Goal: Check status

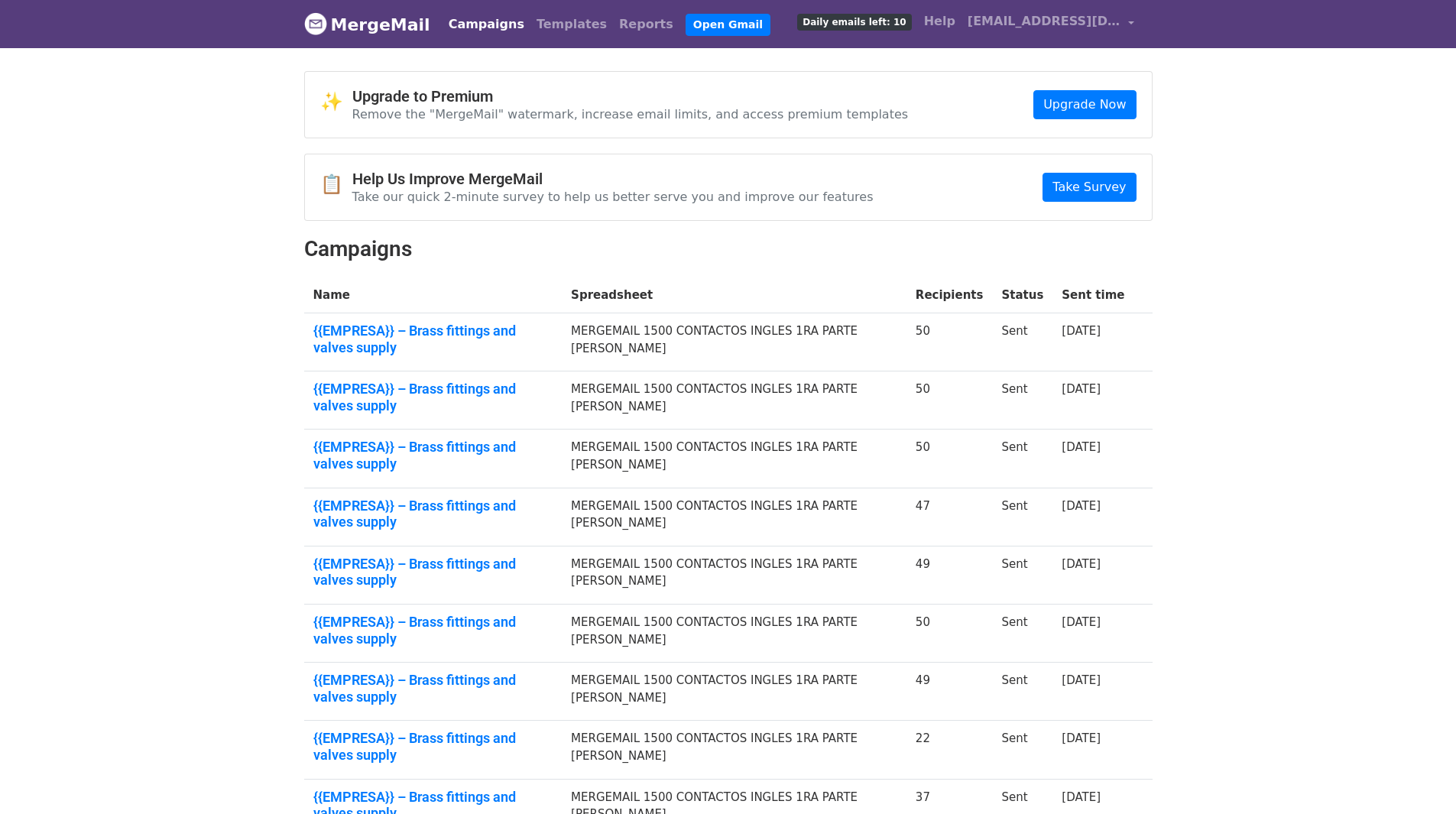
click at [476, 778] on td "{{EMPRESA}} – Brass fittings and valves supply" at bounding box center [433, 807] width 258 height 58
click at [475, 789] on link "{{EMPRESA}} – Brass fittings and valves supply" at bounding box center [433, 804] width 240 height 32
click at [518, 730] on link "{{EMPRESA}} – Brass fittings and valves supply" at bounding box center [433, 746] width 240 height 32
click at [520, 671] on link "{{EMPRESA}} – Brass fittings and valves supply" at bounding box center [433, 687] width 240 height 32
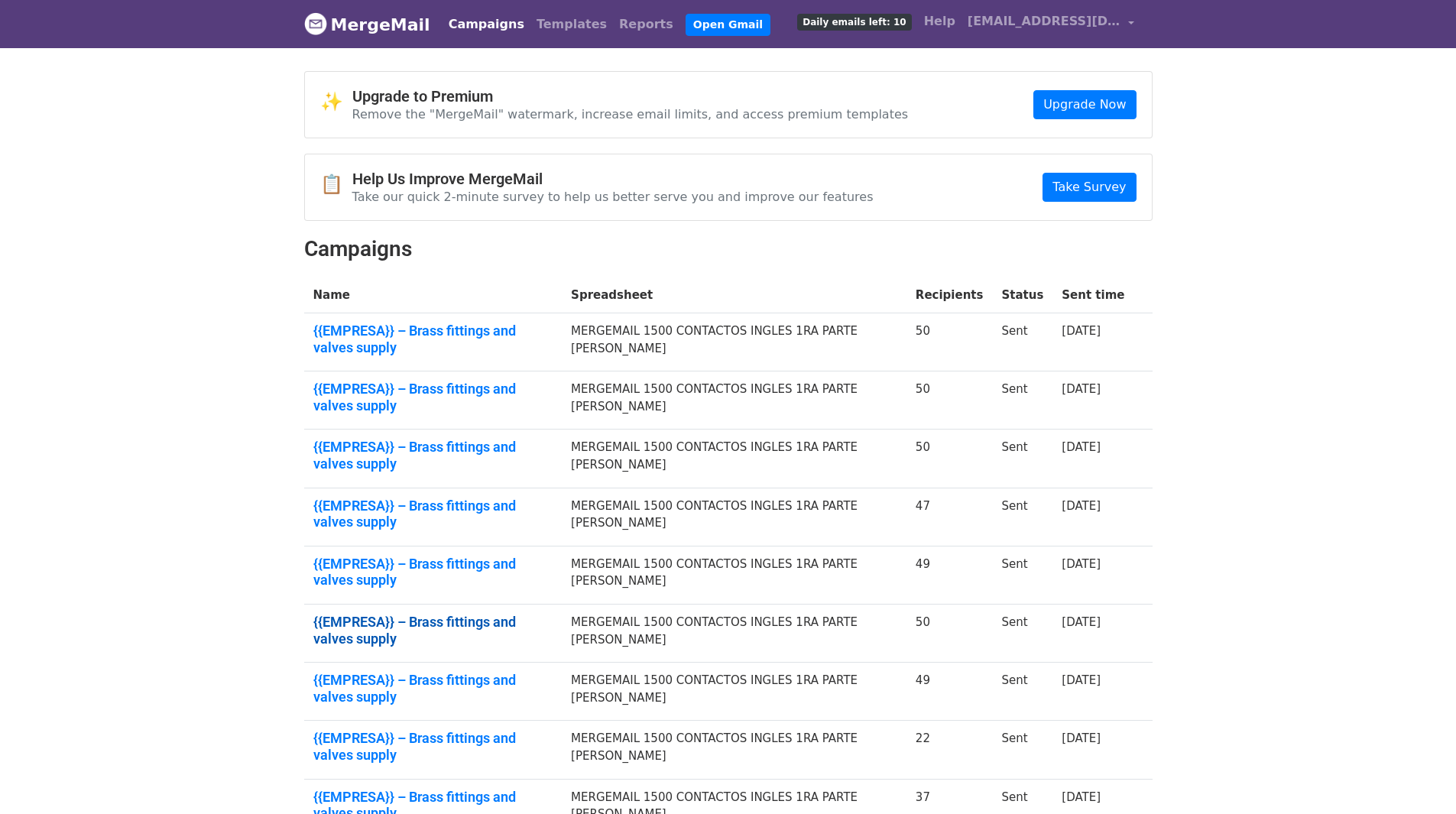
click at [519, 614] on link "{{EMPRESA}} – Brass fittings and valves supply" at bounding box center [433, 630] width 240 height 32
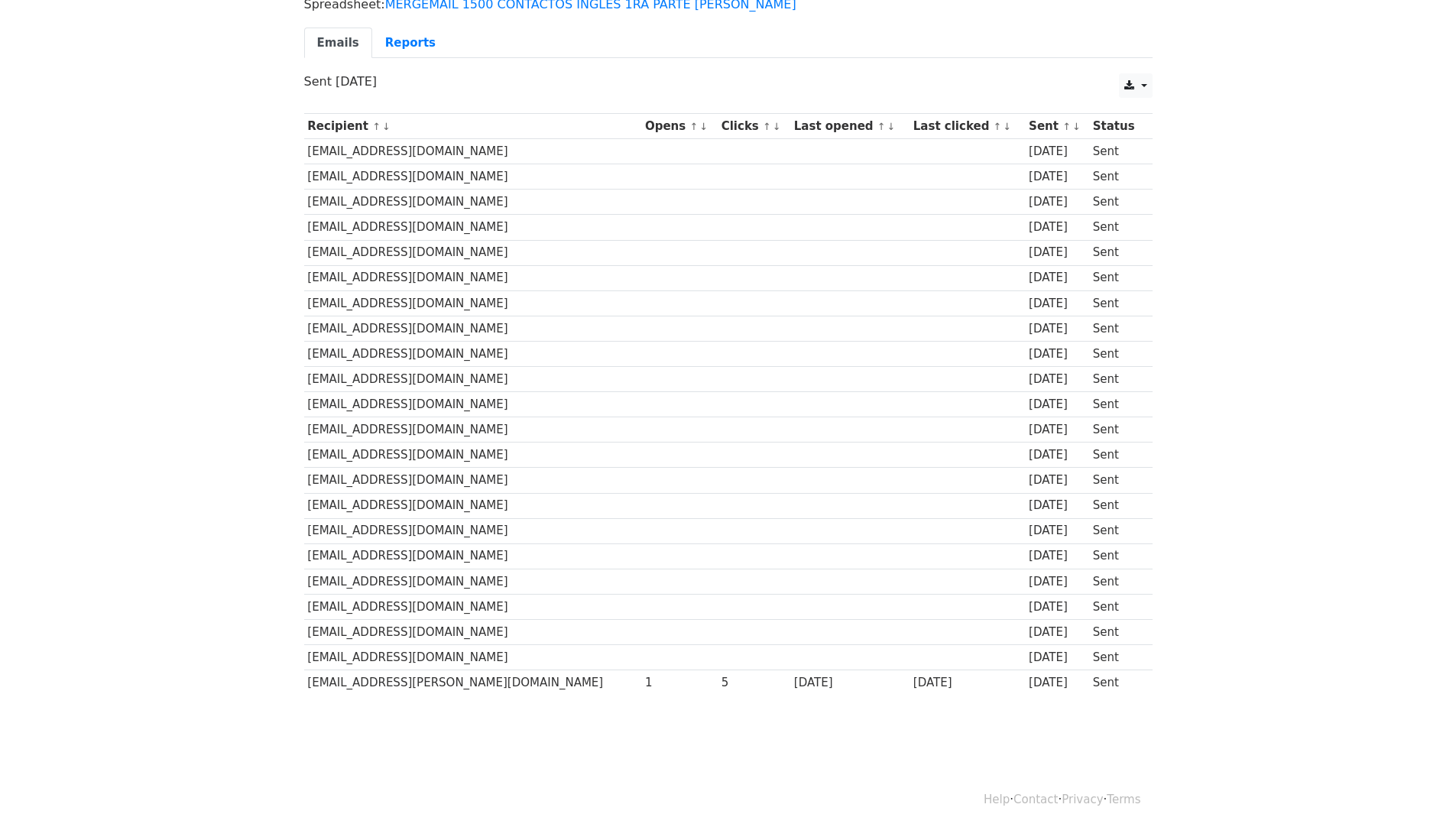
scroll to position [133, 0]
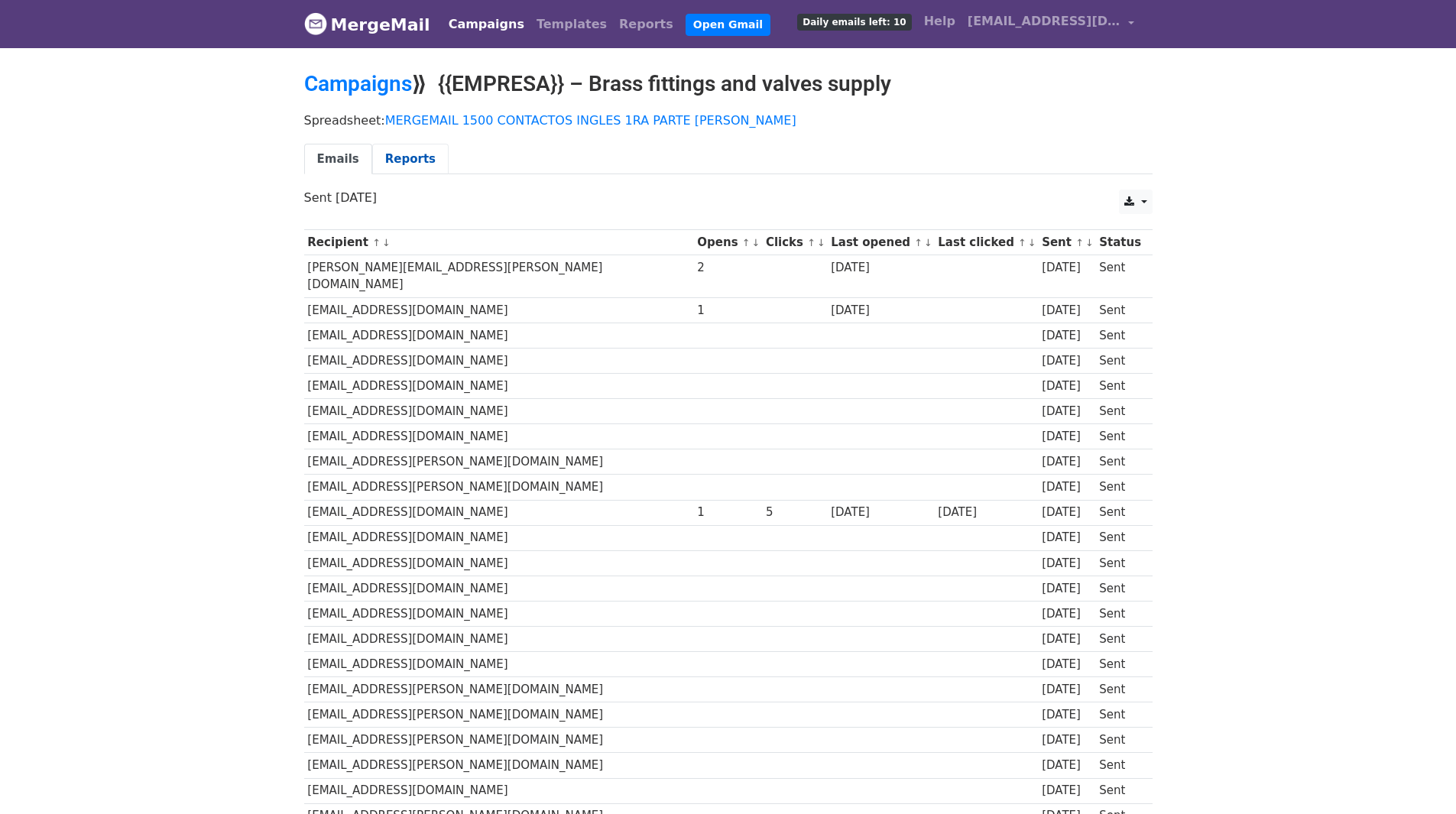
click at [403, 162] on link "Reports" at bounding box center [410, 159] width 77 height 32
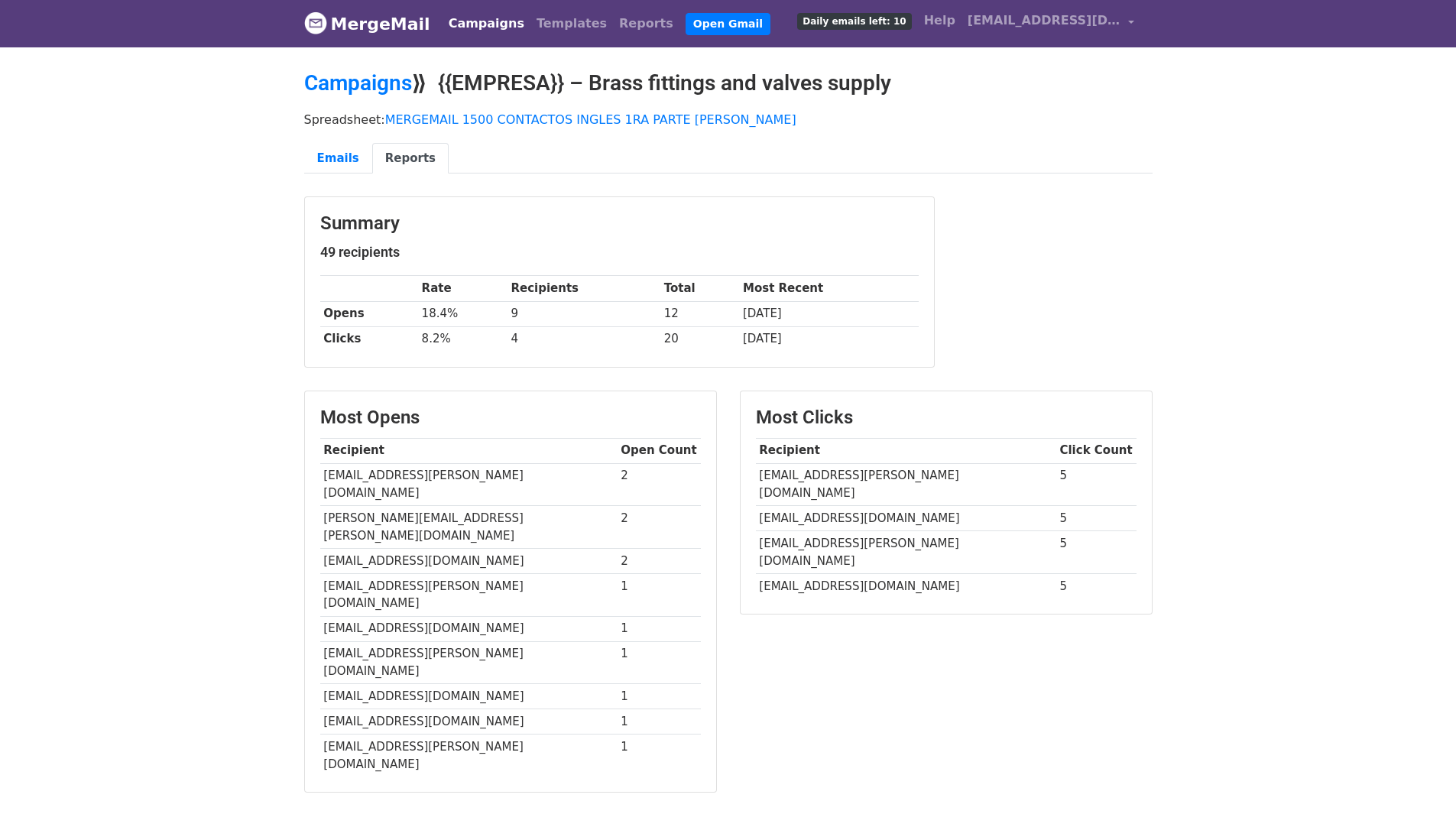
scroll to position [77, 0]
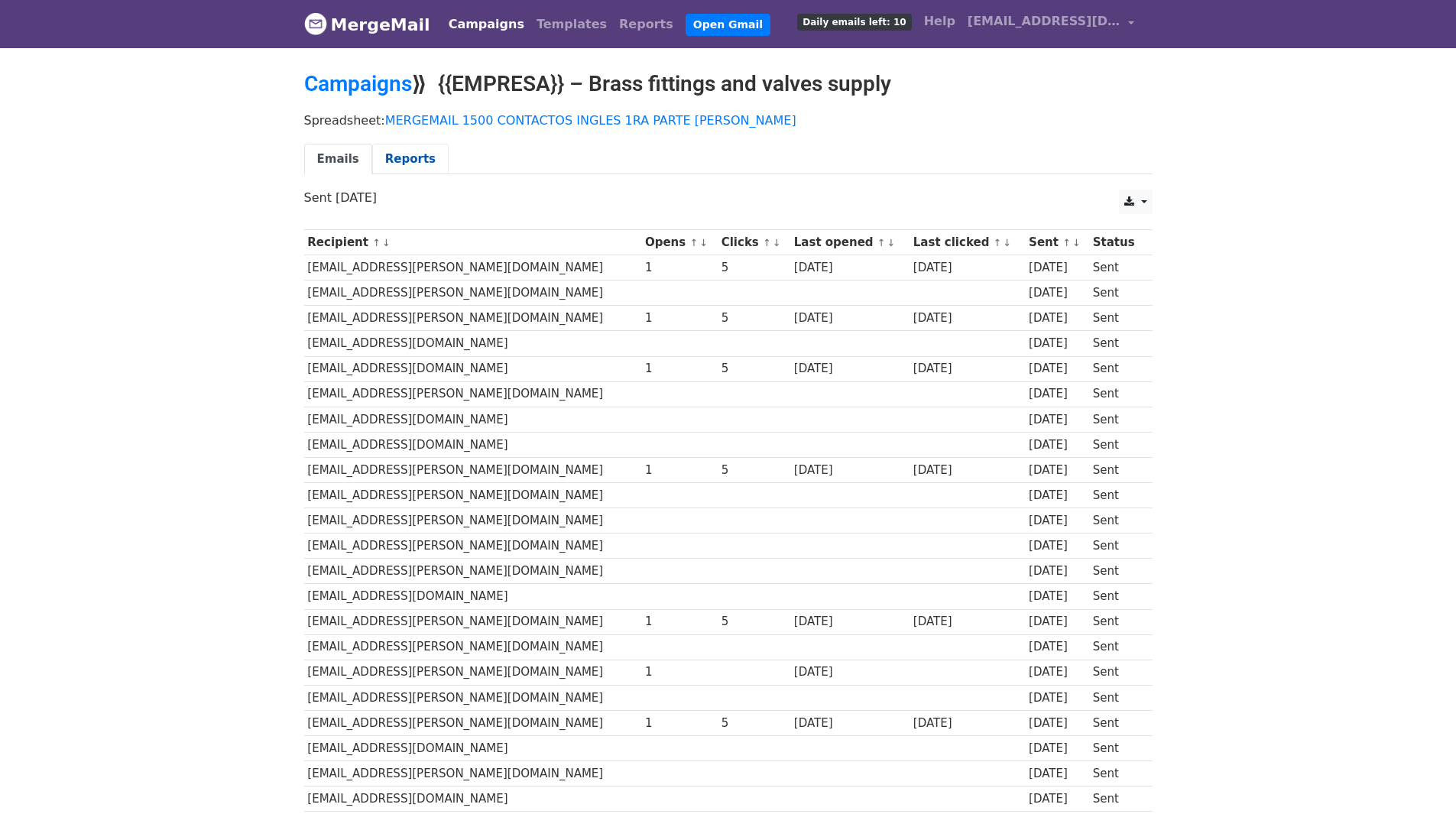
click at [391, 164] on link "Reports" at bounding box center [410, 159] width 77 height 32
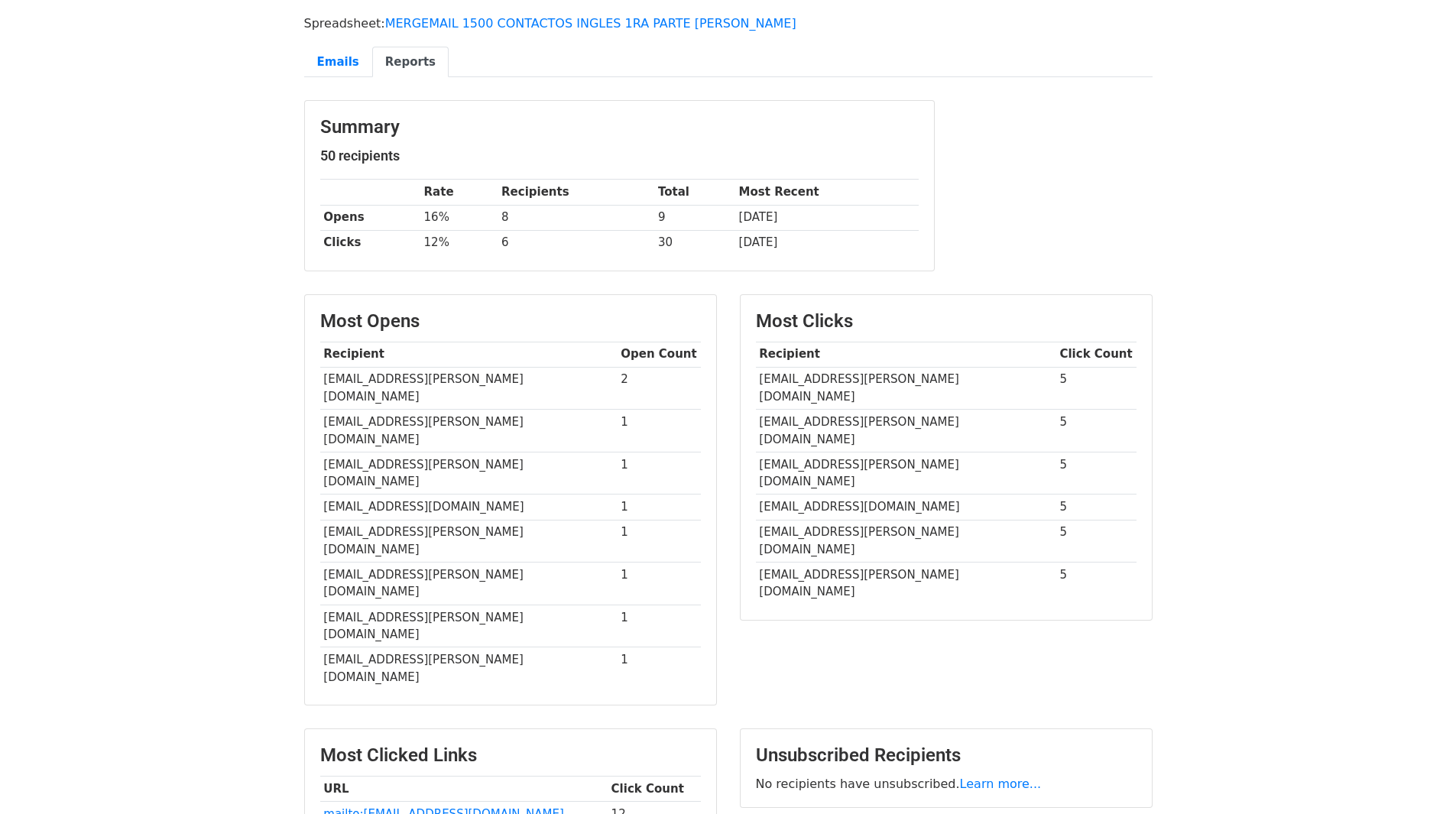
scroll to position [153, 0]
